Goal: Transaction & Acquisition: Book appointment/travel/reservation

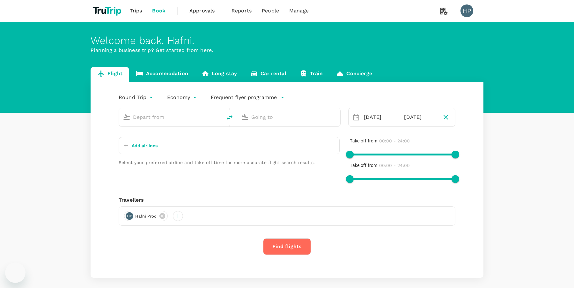
type input "Singapore Changi (SIN)"
type input "Sydney Kingsford Smith Airport (SYD)"
type input "Singapore Changi (SIN)"
type input "Sydney Kingsford Smith Airport (SYD)"
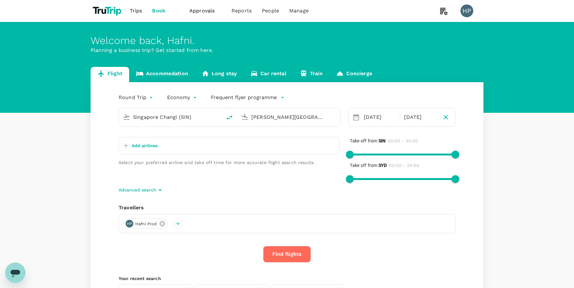
click at [173, 78] on link "Accommodation" at bounding box center [162, 74] width 66 height 15
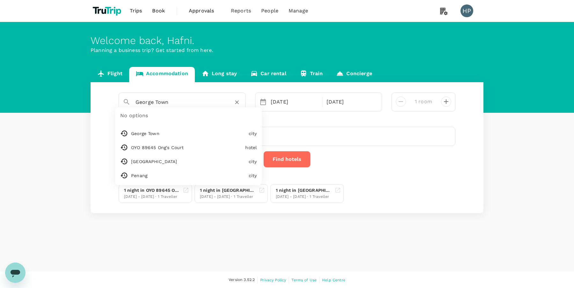
click at [174, 99] on input "George Town" at bounding box center [180, 102] width 88 height 10
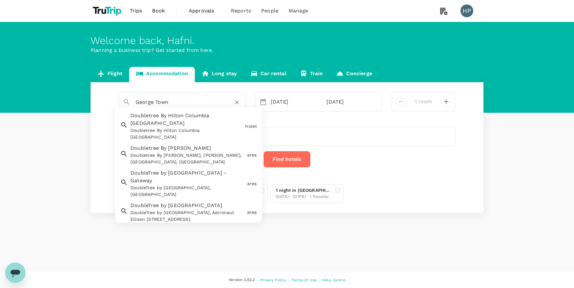
click at [184, 104] on input "George Town" at bounding box center [180, 102] width 88 height 10
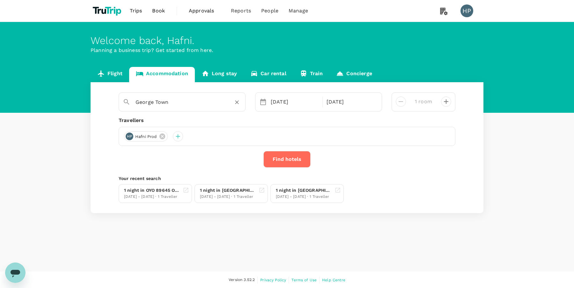
click at [181, 101] on input "George Town" at bounding box center [180, 102] width 88 height 10
click at [196, 121] on div "Doubletree By [GEOGRAPHIC_DATA]" at bounding box center [186, 123] width 112 height 7
type input "Doubletree By [GEOGRAPHIC_DATA]"
click at [283, 103] on div "23 Oct" at bounding box center [294, 102] width 53 height 13
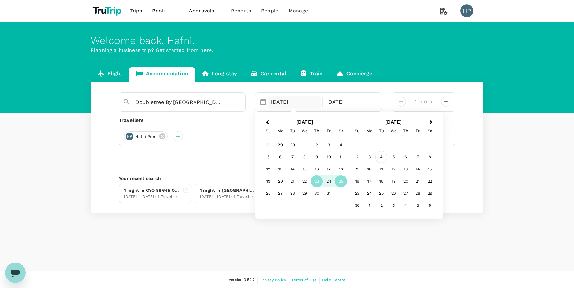
click at [382, 158] on div "4" at bounding box center [381, 158] width 12 height 12
click at [304, 156] on div "5" at bounding box center [305, 158] width 12 height 12
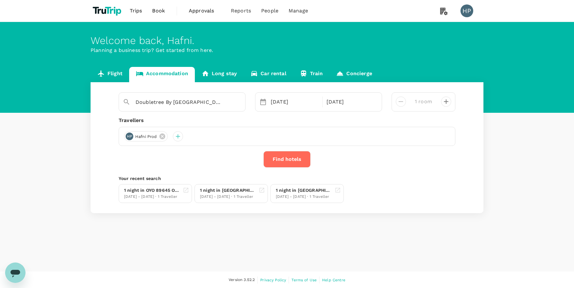
click at [279, 164] on button "Find hotels" at bounding box center [286, 159] width 47 height 17
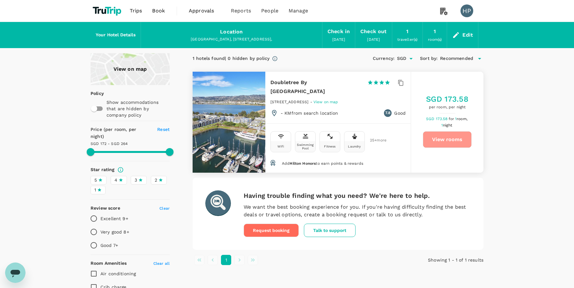
click at [441, 141] on button "View rooms" at bounding box center [447, 139] width 49 height 17
type input "263.78"
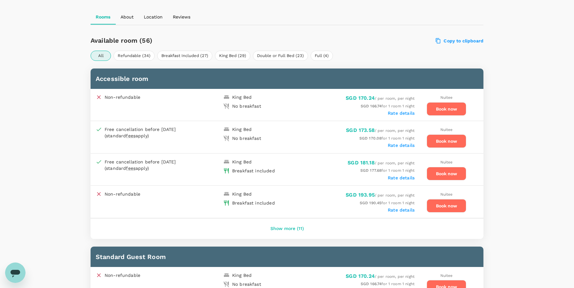
scroll to position [294, 0]
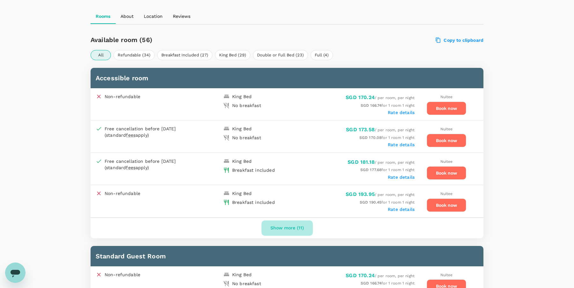
click at [293, 226] on button "Show more (11)" at bounding box center [287, 228] width 51 height 15
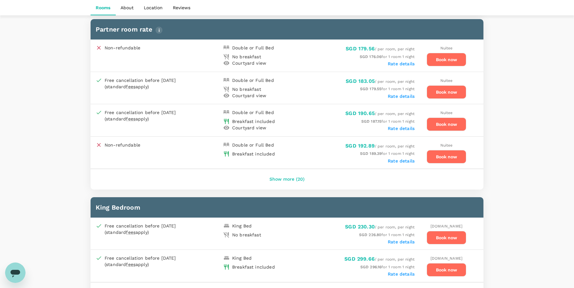
scroll to position [1054, 0]
click at [287, 172] on button "Show more (20)" at bounding box center [287, 179] width 53 height 15
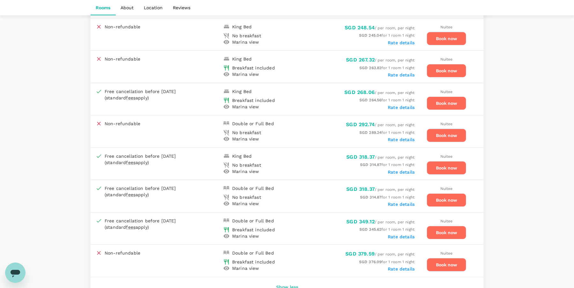
scroll to position [1593, 0]
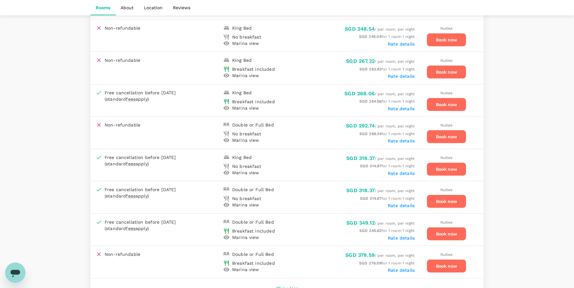
click at [401, 236] on label "Rate details" at bounding box center [401, 238] width 27 height 5
click at [396, 203] on label "Rate details" at bounding box center [401, 205] width 27 height 5
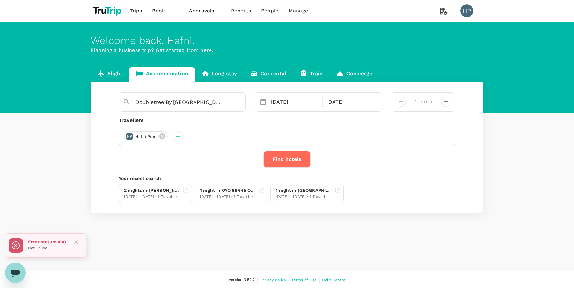
click at [40, 248] on p "Not Found" at bounding box center [47, 248] width 38 height 6
click at [59, 178] on div "Flight Accommodation Long stay Car rental Train Concierge Doubletree By Hilton …" at bounding box center [287, 140] width 574 height 146
click at [62, 180] on div "Flight Accommodation Long stay Car rental Train Concierge Doubletree By Hilton …" at bounding box center [287, 140] width 574 height 146
